Goal: Task Accomplishment & Management: Use online tool/utility

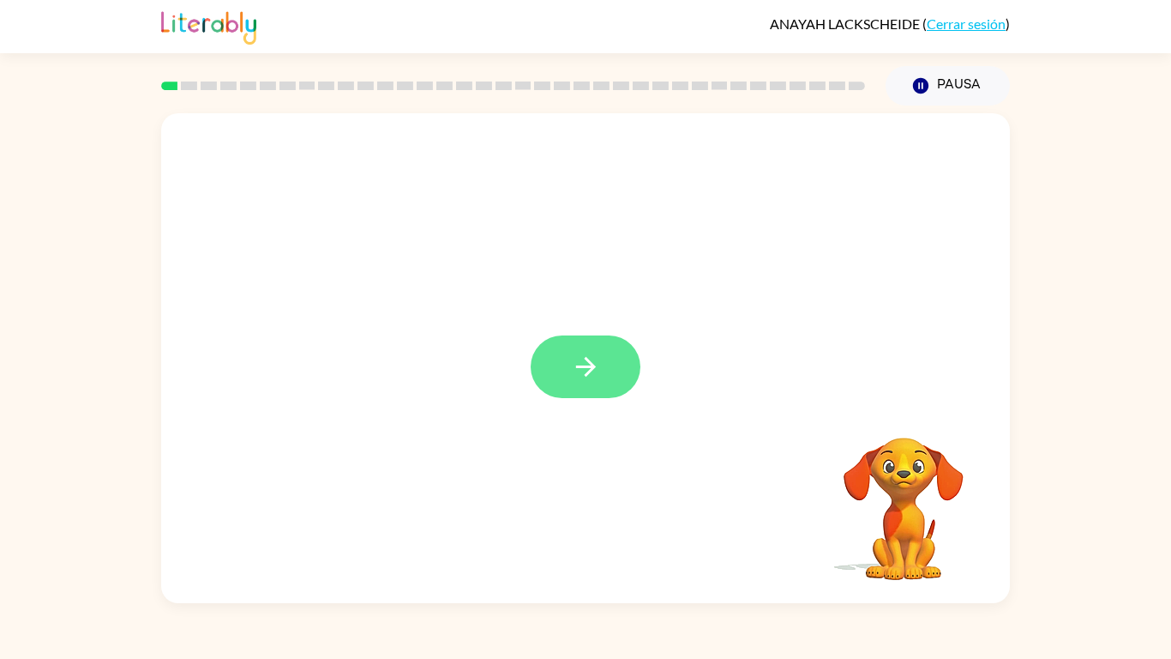
click at [608, 388] on button "button" at bounding box center [586, 366] width 110 height 63
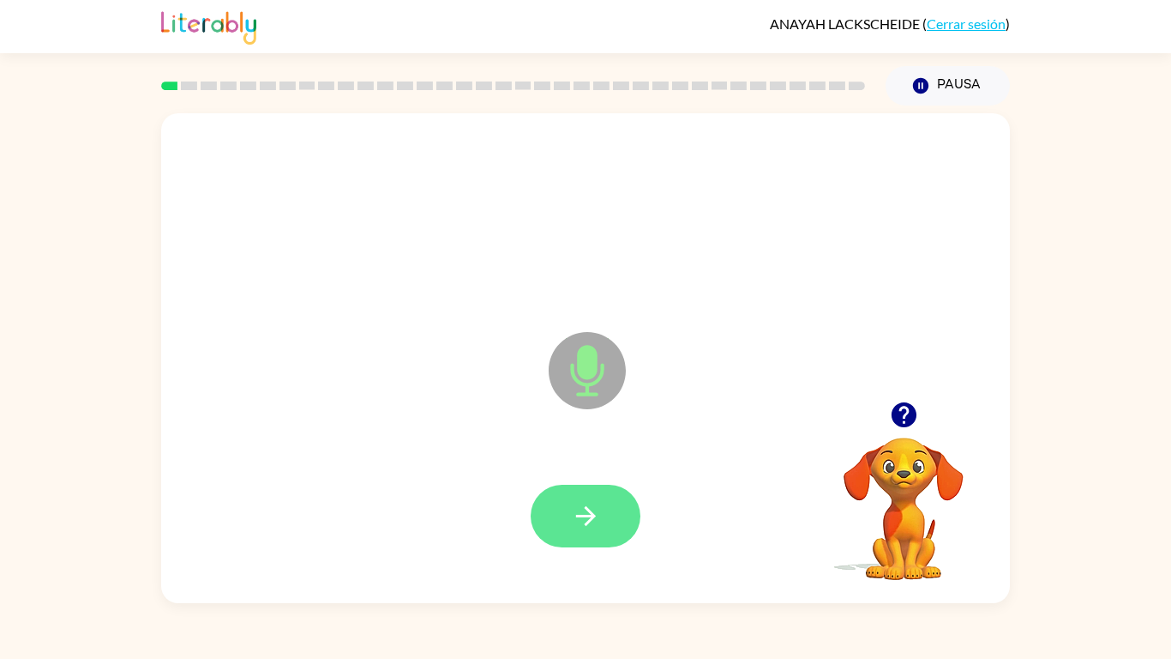
click at [568, 507] on button "button" at bounding box center [586, 516] width 110 height 63
click at [597, 510] on icon "button" at bounding box center [586, 516] width 30 height 30
click at [589, 518] on icon "button" at bounding box center [586, 516] width 30 height 30
click at [599, 511] on icon "button" at bounding box center [586, 516] width 30 height 30
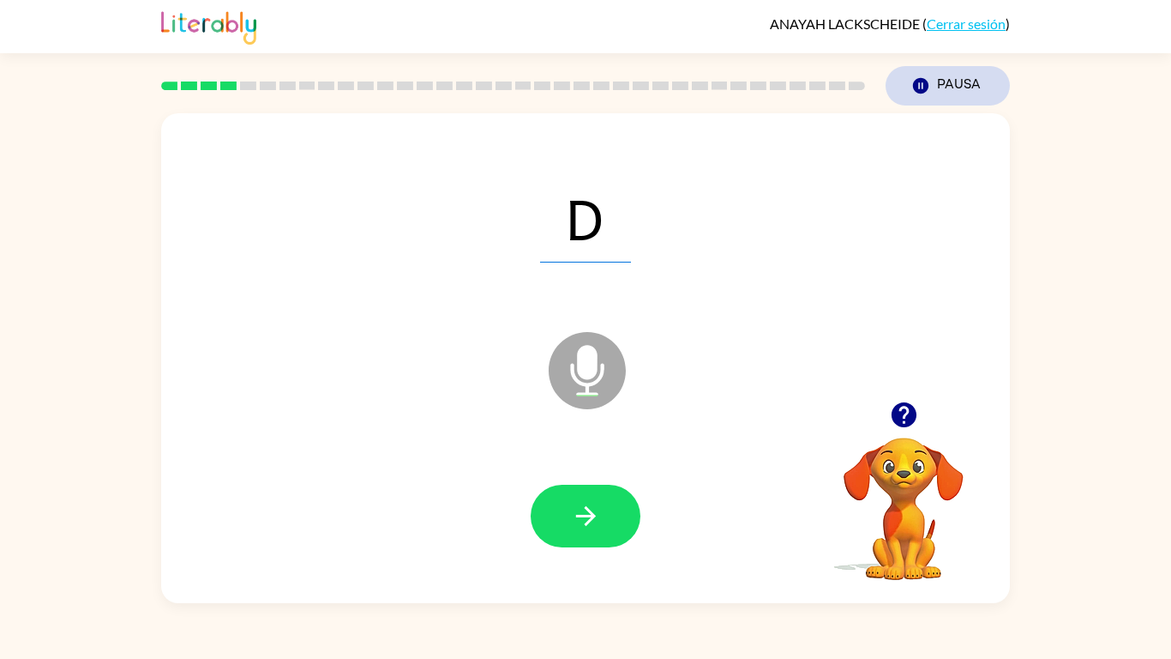
click at [944, 84] on button "Pausa Pausa" at bounding box center [948, 85] width 124 height 39
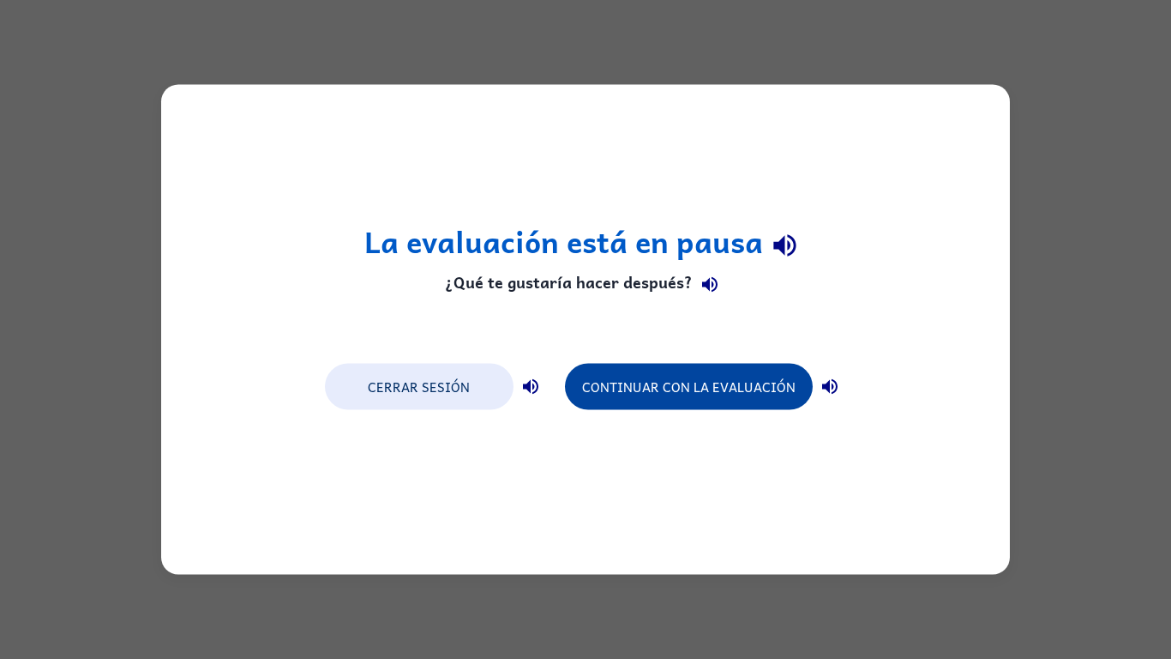
click at [744, 377] on button "Continuar con la evaluación" at bounding box center [689, 387] width 248 height 46
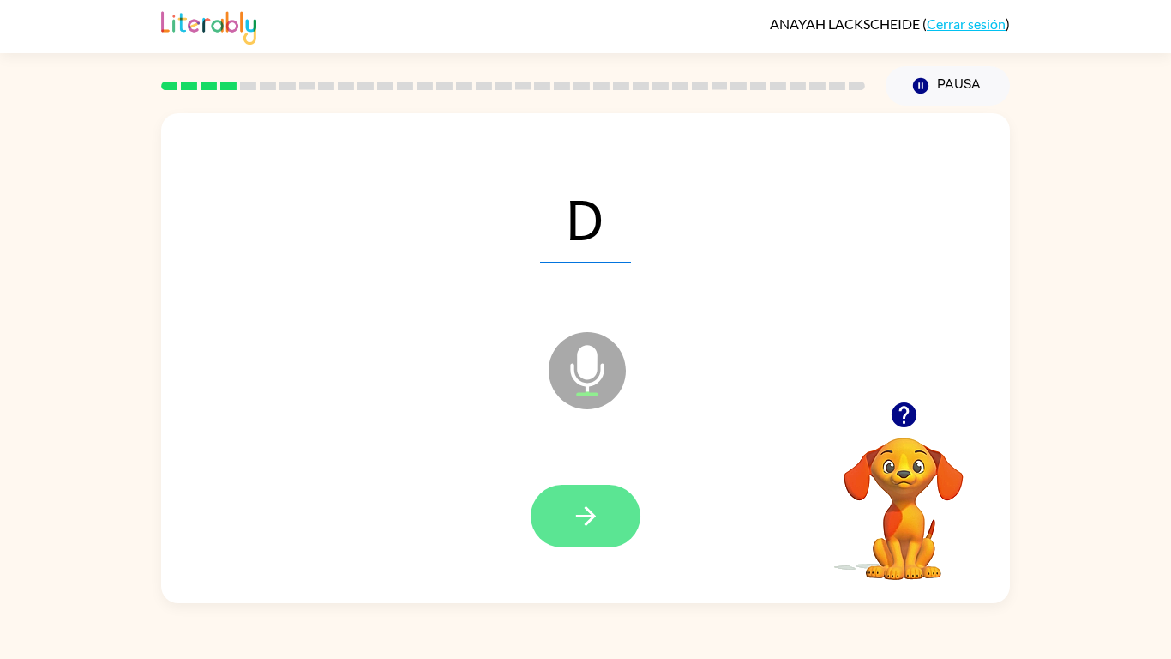
click at [588, 517] on icon "button" at bounding box center [586, 516] width 30 height 30
click at [596, 520] on icon "button" at bounding box center [586, 516] width 30 height 30
click at [575, 501] on icon "button" at bounding box center [586, 516] width 30 height 30
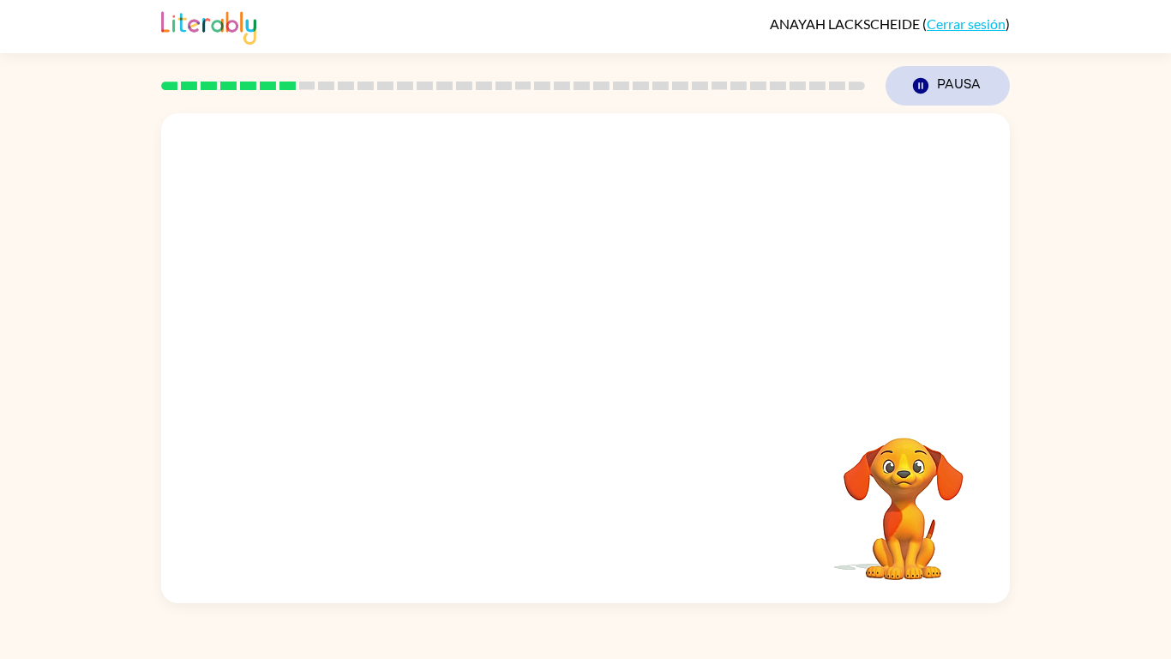
click at [944, 78] on button "Pausa Pausa" at bounding box center [948, 85] width 124 height 39
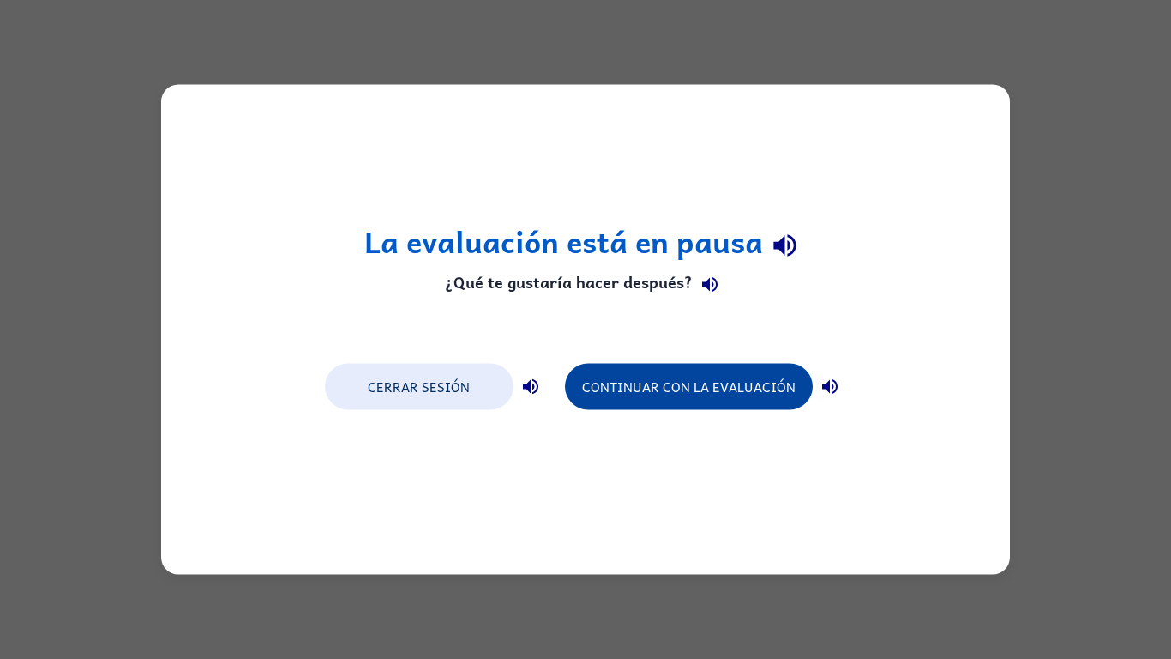
click at [752, 395] on button "Continuar con la evaluación" at bounding box center [689, 387] width 248 height 46
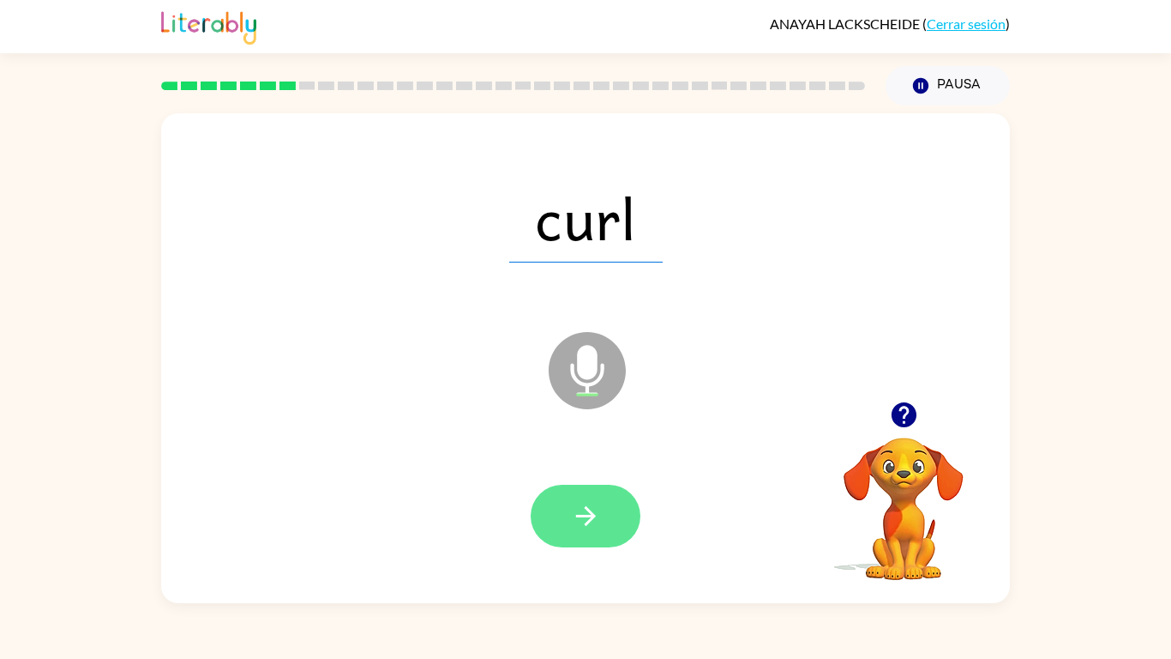
click at [604, 526] on button "button" at bounding box center [586, 516] width 110 height 63
click at [578, 504] on icon "button" at bounding box center [586, 516] width 30 height 30
click at [582, 518] on icon "button" at bounding box center [586, 516] width 30 height 30
click at [592, 514] on icon "button" at bounding box center [585, 516] width 20 height 20
click at [597, 509] on icon "button" at bounding box center [586, 516] width 30 height 30
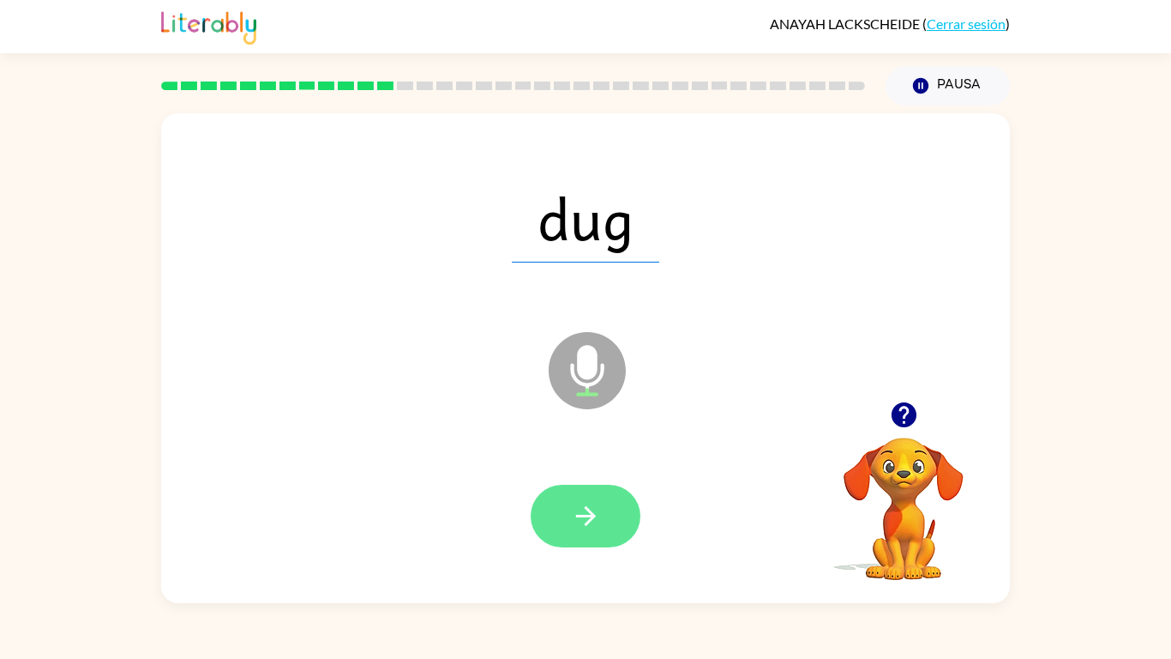
click at [544, 541] on button "button" at bounding box center [586, 516] width 110 height 63
click at [587, 522] on icon "button" at bounding box center [585, 516] width 20 height 20
click at [582, 506] on icon "button" at bounding box center [586, 516] width 30 height 30
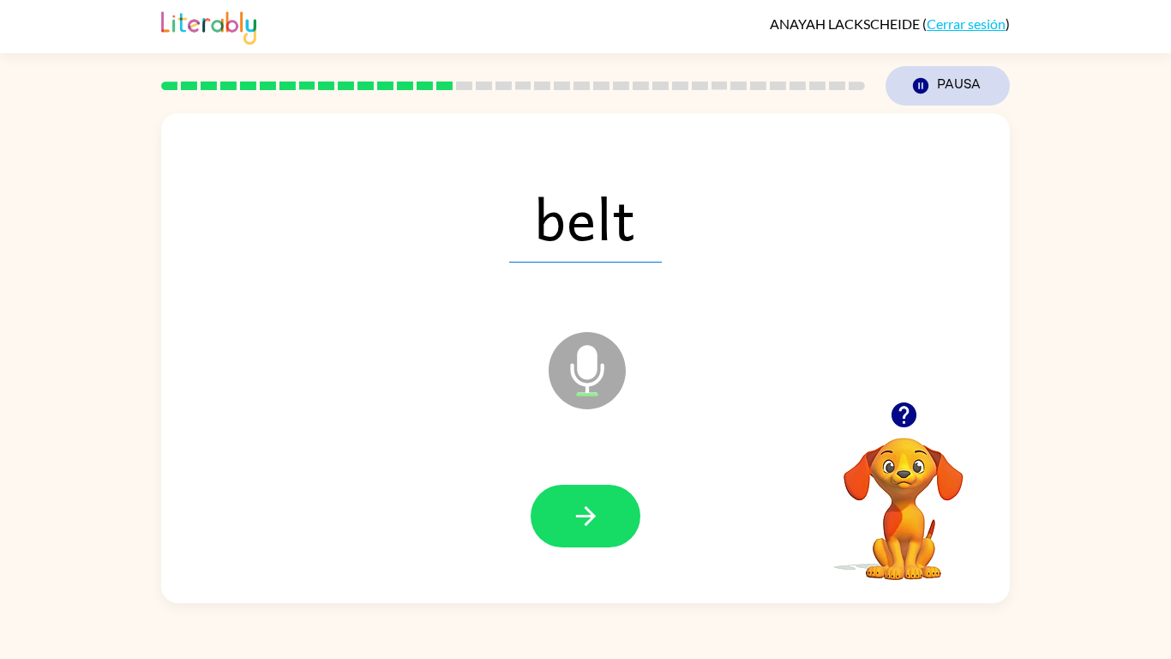
click at [952, 102] on button "Pausa Pausa" at bounding box center [948, 85] width 124 height 39
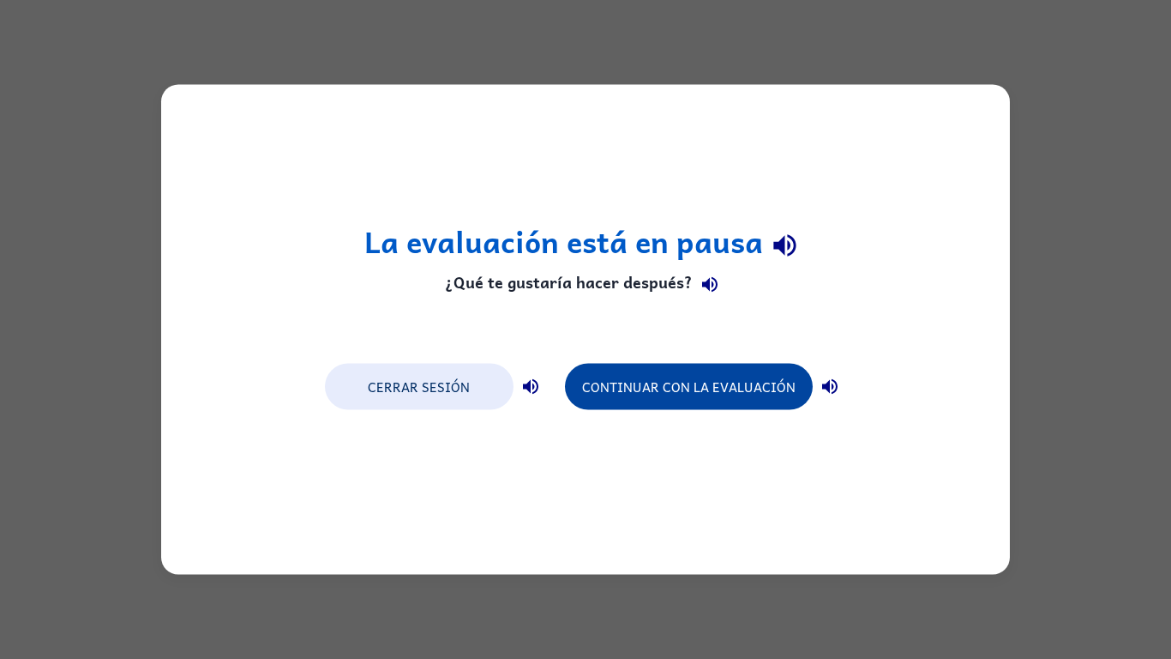
click at [715, 387] on button "Continuar con la evaluación" at bounding box center [689, 387] width 248 height 46
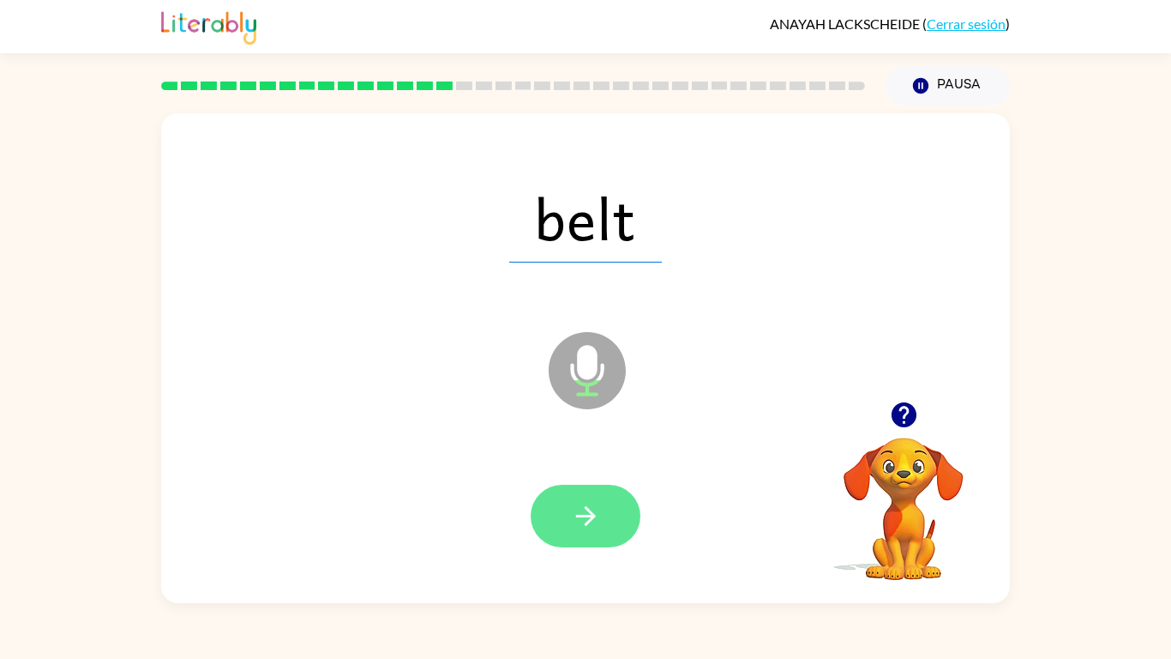
click at [581, 511] on icon "button" at bounding box center [586, 516] width 30 height 30
click at [551, 488] on button "button" at bounding box center [586, 516] width 110 height 63
click at [582, 544] on button "button" at bounding box center [586, 516] width 110 height 63
click at [551, 504] on button "button" at bounding box center [586, 516] width 110 height 63
click at [597, 523] on icon "button" at bounding box center [586, 516] width 30 height 30
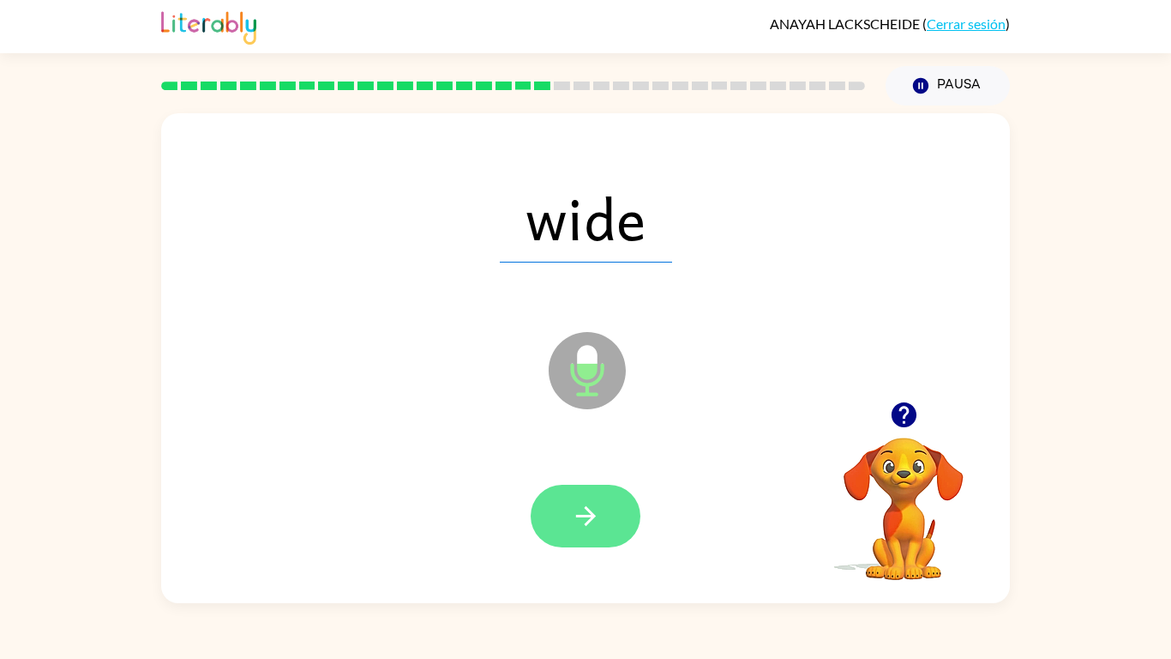
click at [575, 513] on icon "button" at bounding box center [586, 516] width 30 height 30
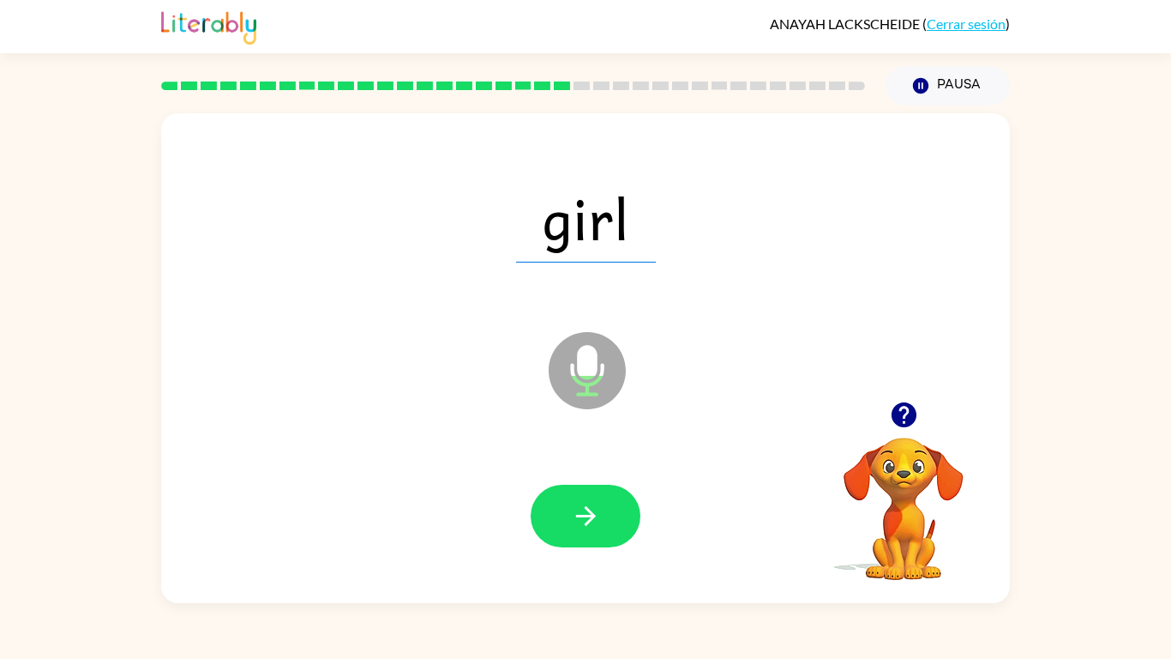
click at [970, 50] on div "ANAYAH LACKSCHEIDE ( Cerrar sesión )" at bounding box center [585, 26] width 849 height 53
click at [954, 66] on button "Pausa Pausa" at bounding box center [948, 85] width 124 height 39
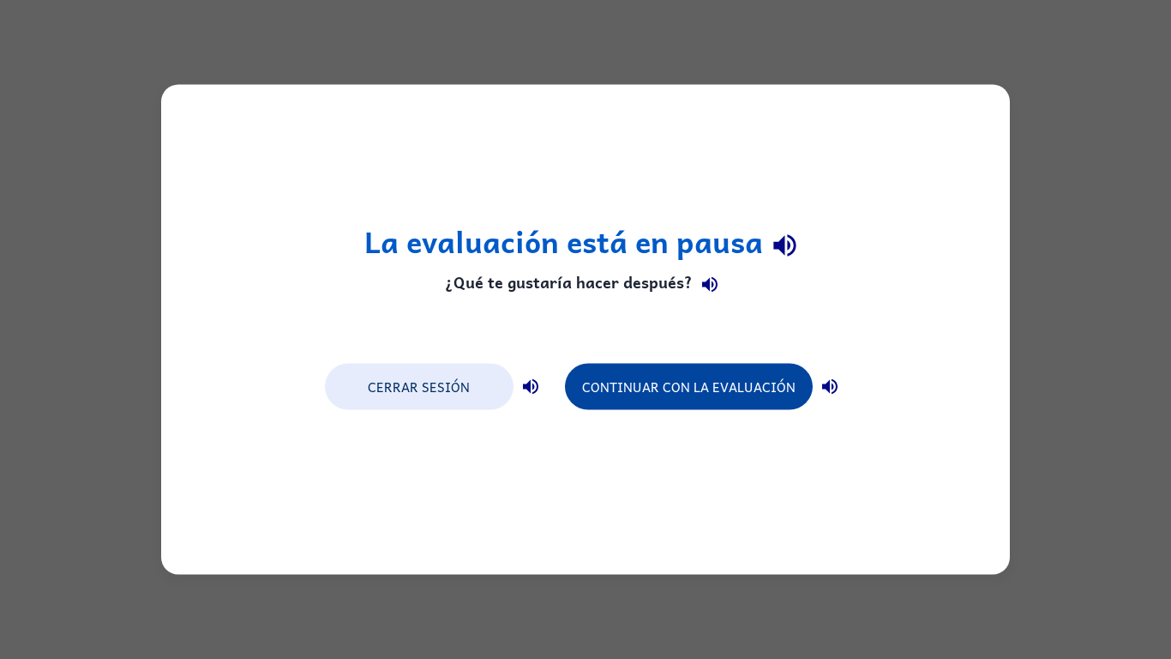
click at [694, 370] on button "Continuar con la evaluación" at bounding box center [689, 387] width 248 height 46
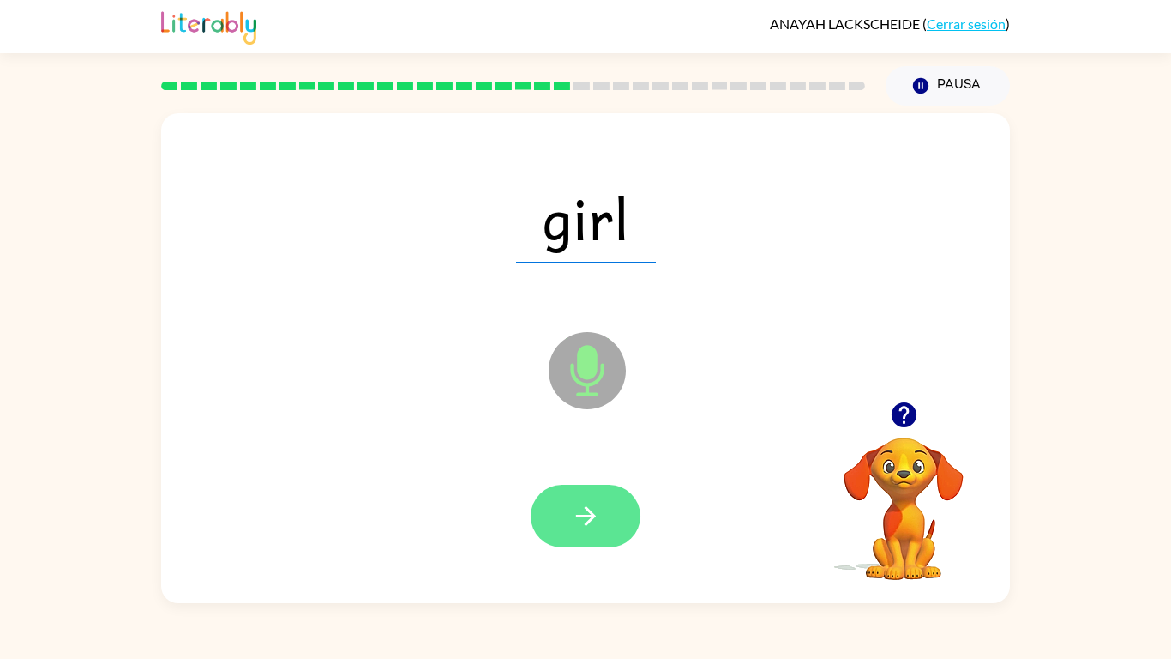
click at [593, 498] on button "button" at bounding box center [586, 516] width 110 height 63
click at [579, 517] on icon "button" at bounding box center [586, 516] width 30 height 30
click at [578, 504] on icon "button" at bounding box center [586, 516] width 30 height 30
click at [605, 498] on button "button" at bounding box center [586, 516] width 110 height 63
click at [579, 535] on button "button" at bounding box center [586, 516] width 110 height 63
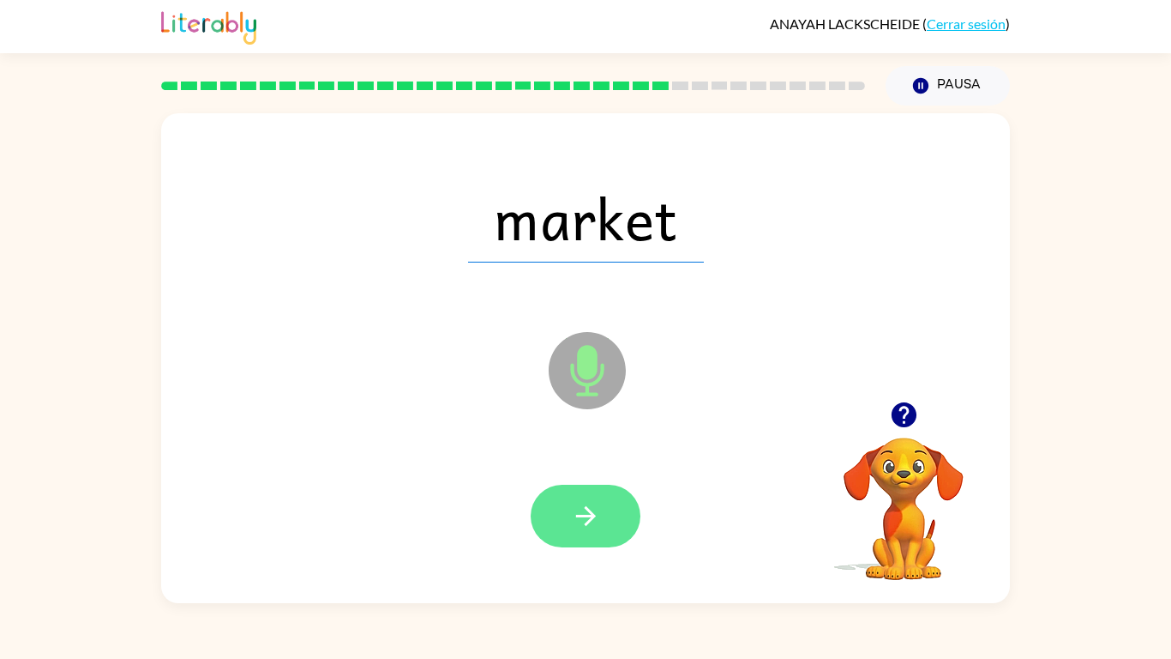
click at [599, 530] on icon "button" at bounding box center [586, 516] width 30 height 30
click at [590, 503] on icon "button" at bounding box center [586, 516] width 30 height 30
click at [581, 520] on icon "button" at bounding box center [586, 516] width 30 height 30
click at [585, 512] on icon "button" at bounding box center [586, 516] width 30 height 30
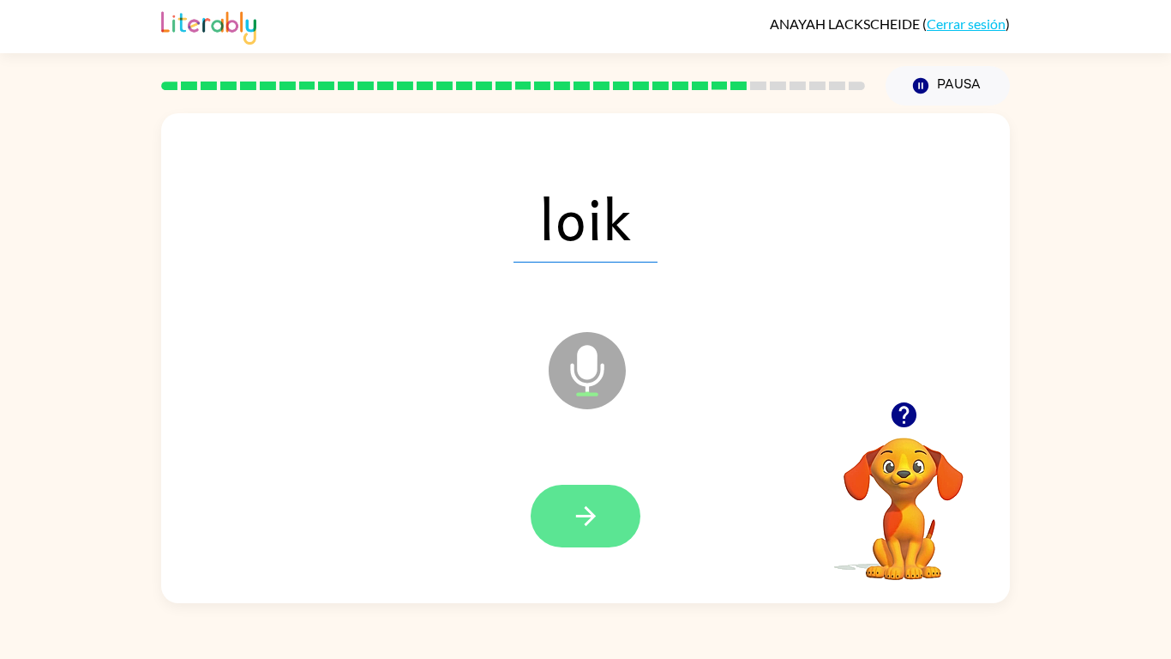
click at [571, 522] on icon "button" at bounding box center [586, 516] width 30 height 30
click at [597, 537] on button "button" at bounding box center [586, 516] width 110 height 63
click at [584, 503] on icon "button" at bounding box center [586, 516] width 30 height 30
click at [556, 505] on button "button" at bounding box center [586, 516] width 110 height 63
click at [611, 517] on button "button" at bounding box center [586, 516] width 110 height 63
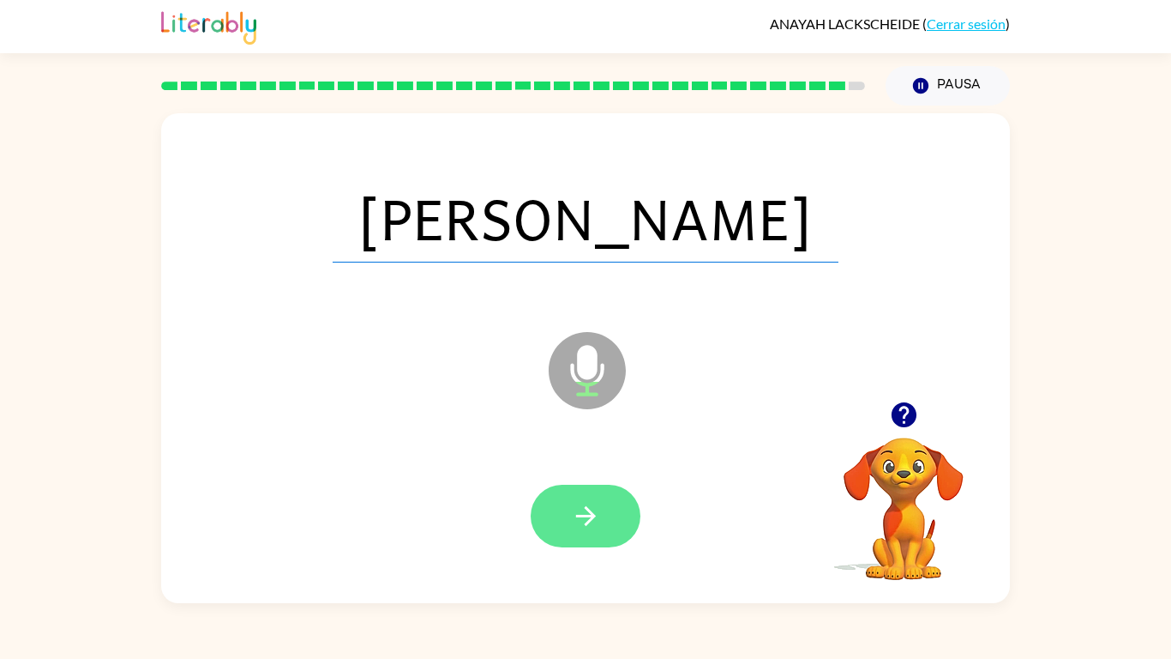
click at [569, 515] on button "button" at bounding box center [586, 516] width 110 height 63
